Goal: Task Accomplishment & Management: Manage account settings

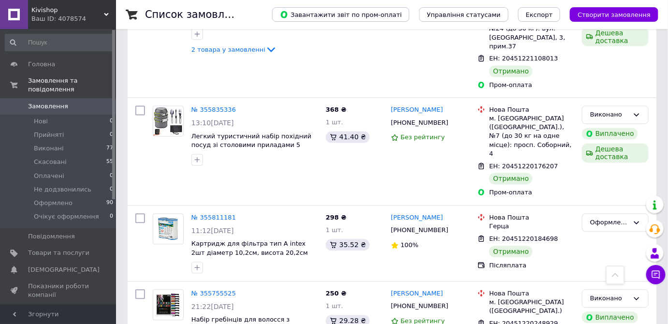
scroll to position [571, 0]
